Goal: Browse casually

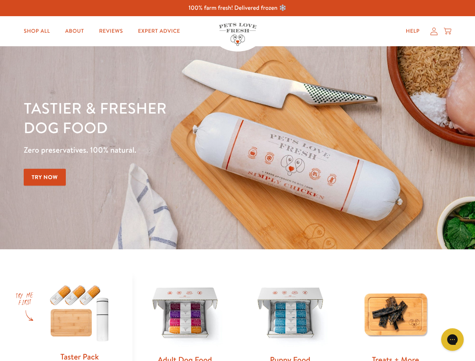
click at [237, 181] on div "Tastier & fresher dog food Zero preservatives. 100% natural. Try Now" at bounding box center [166, 147] width 285 height 99
click at [452, 340] on icon "Gorgias live chat" at bounding box center [452, 339] width 7 height 7
